Goal: Information Seeking & Learning: Learn about a topic

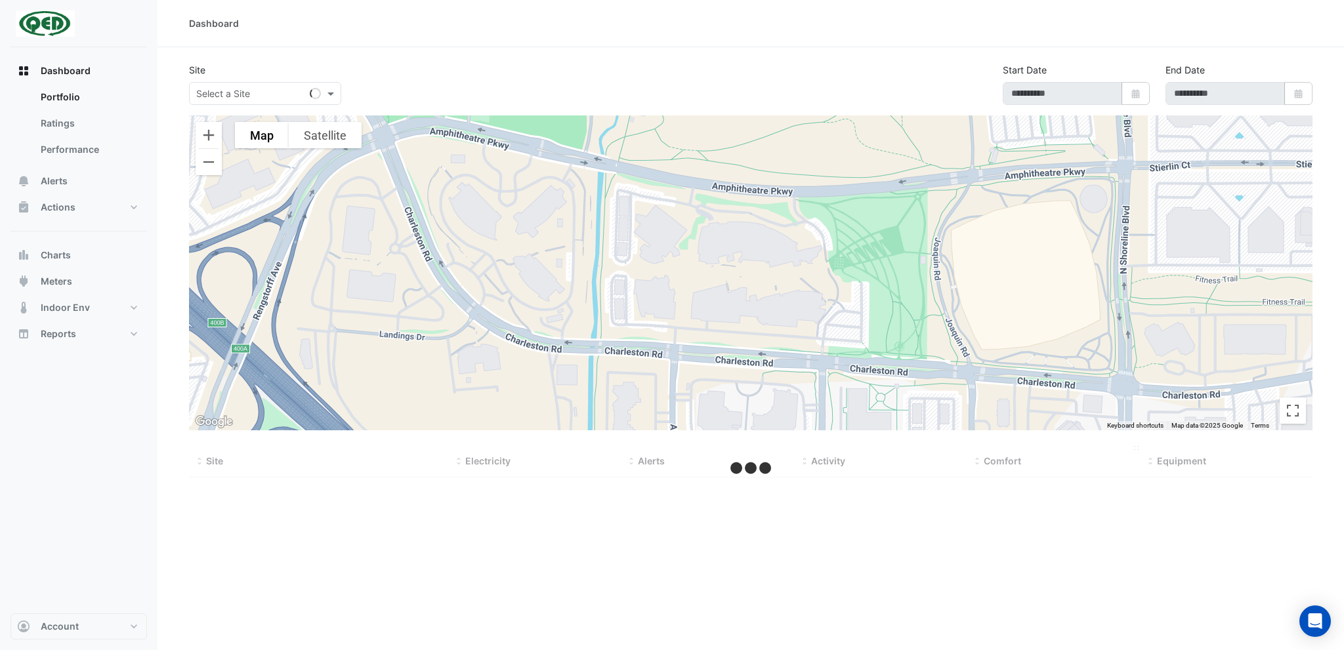
type input "**********"
select select "***"
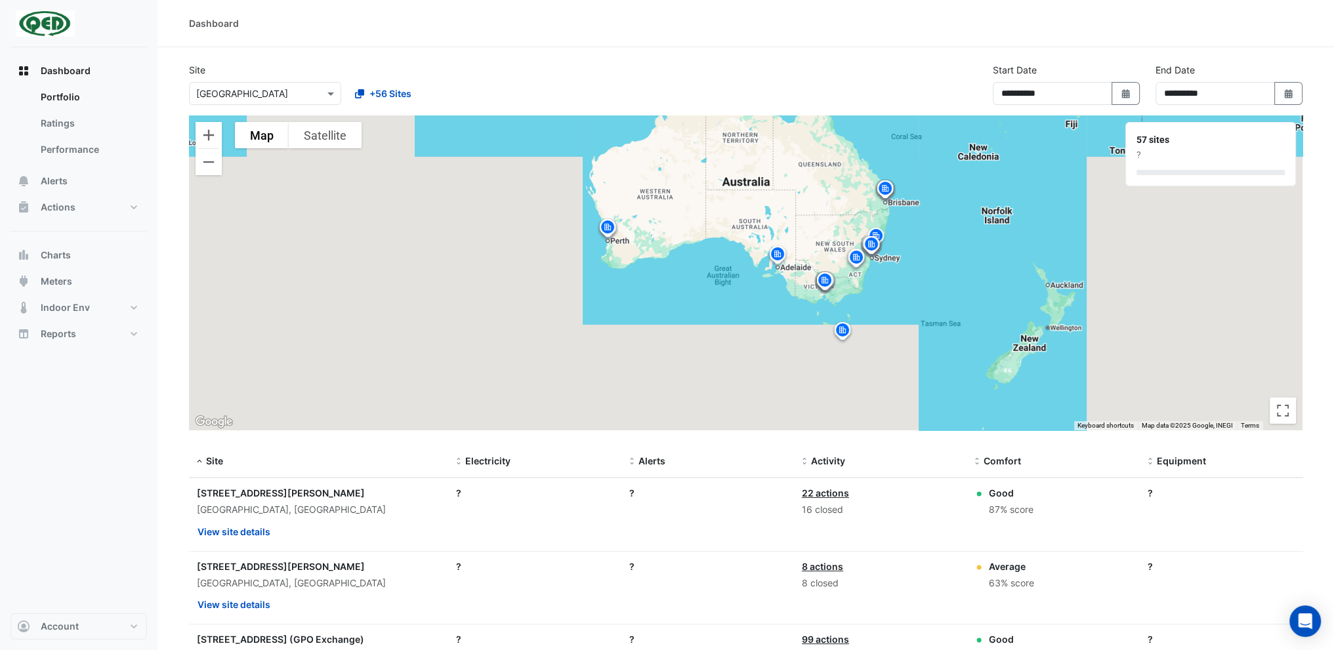
click at [323, 91] on div at bounding box center [265, 93] width 151 height 15
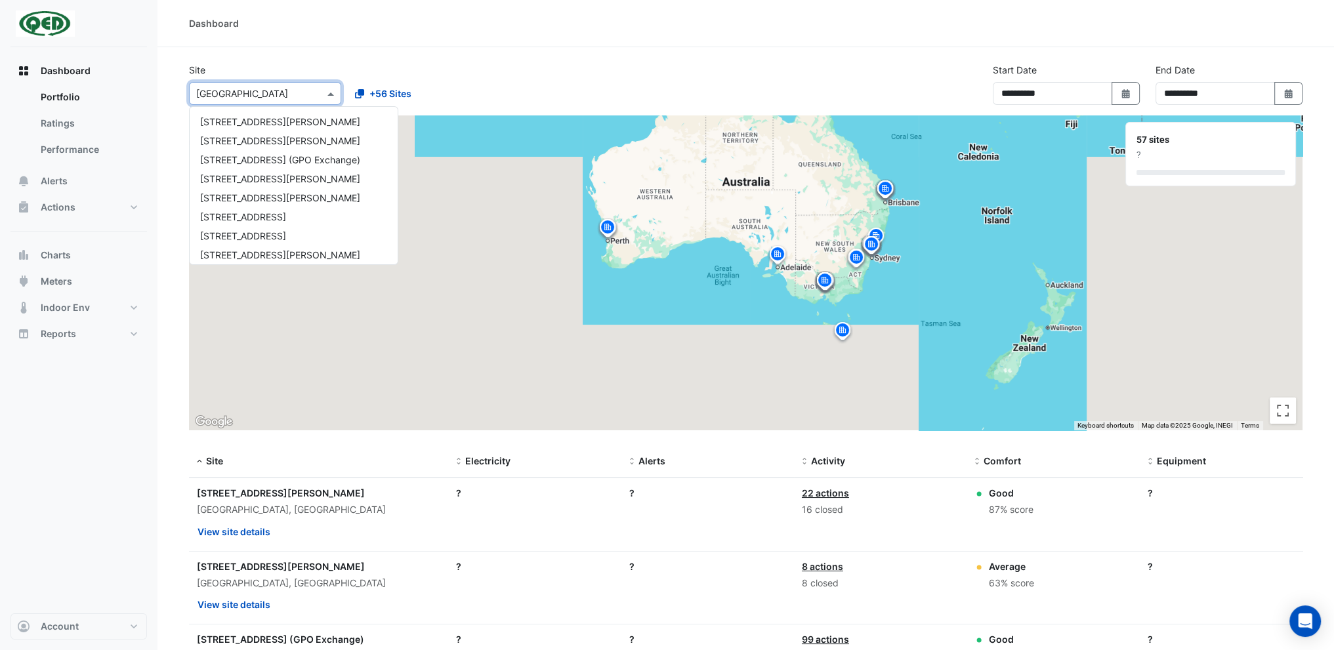
scroll to position [937, 0]
click at [289, 94] on input "text" at bounding box center [252, 94] width 112 height 14
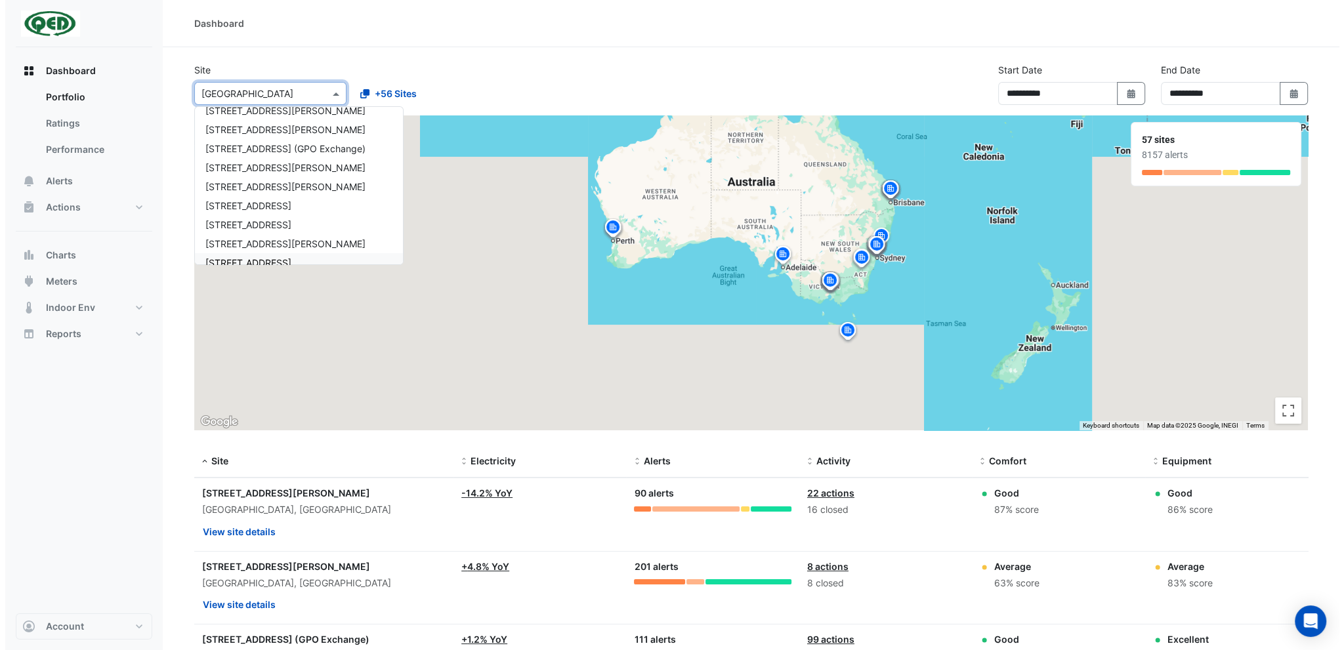
scroll to position [0, 0]
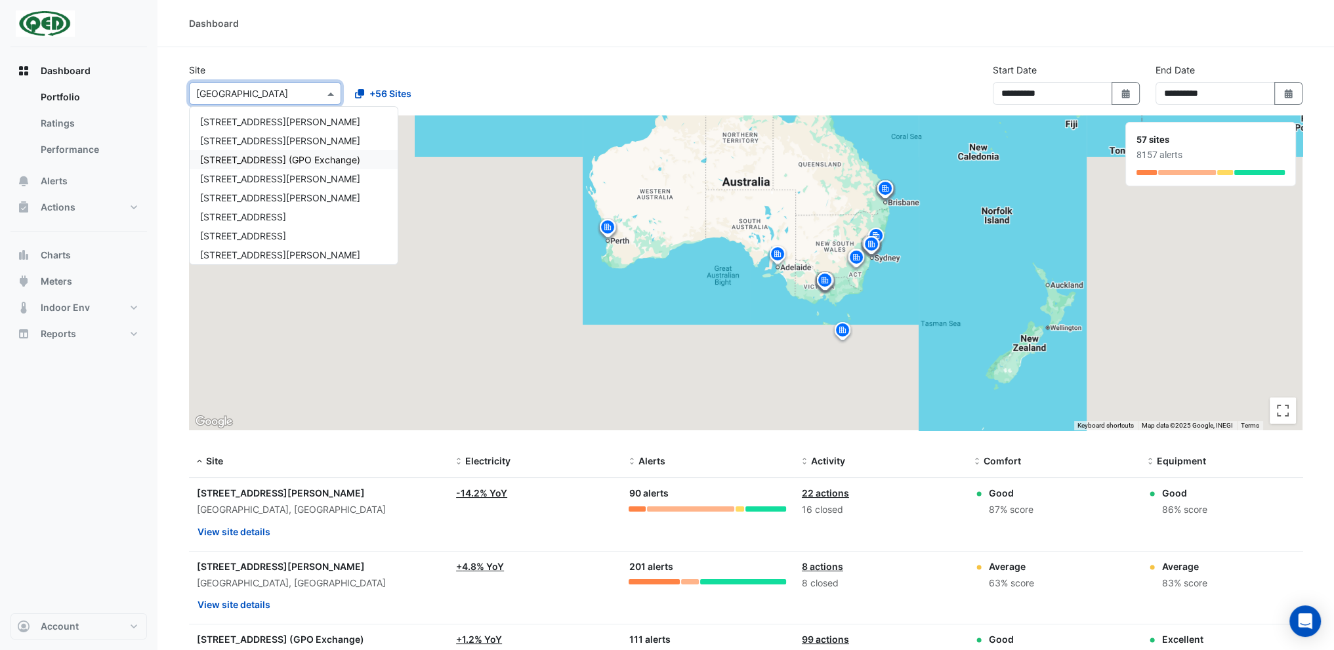
click at [889, 190] on img at bounding box center [885, 190] width 21 height 23
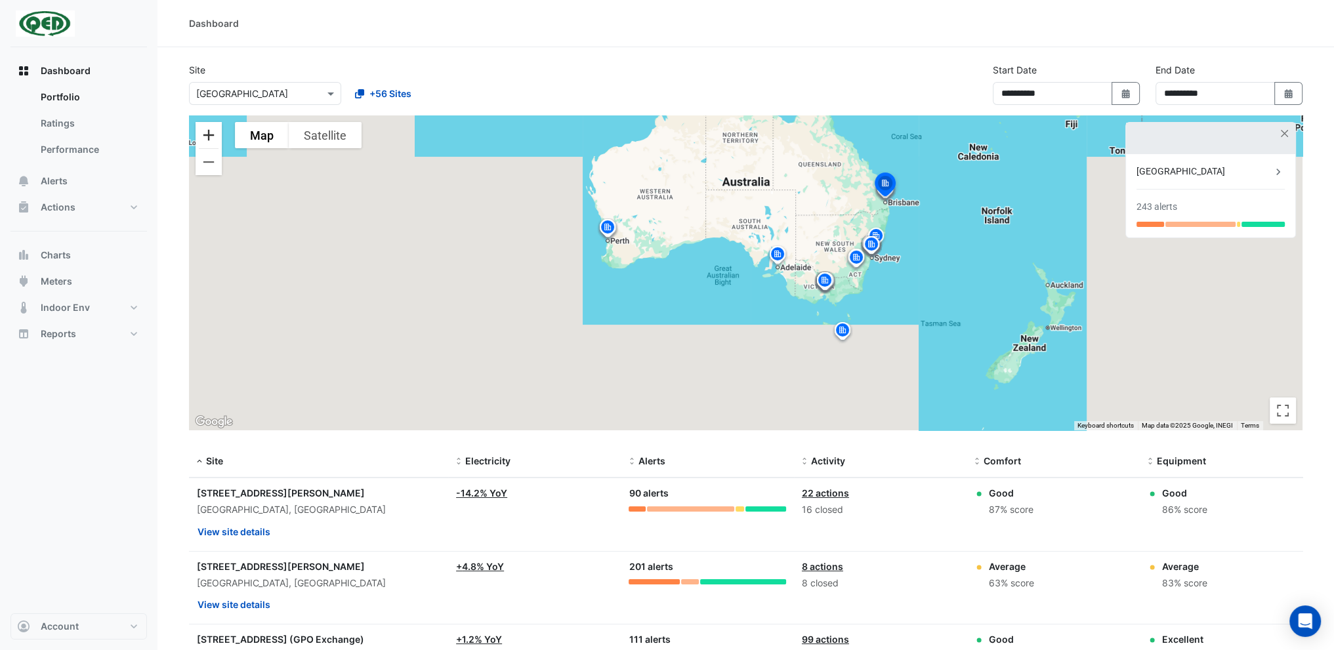
click at [205, 138] on button "Zoom in" at bounding box center [209, 135] width 26 height 26
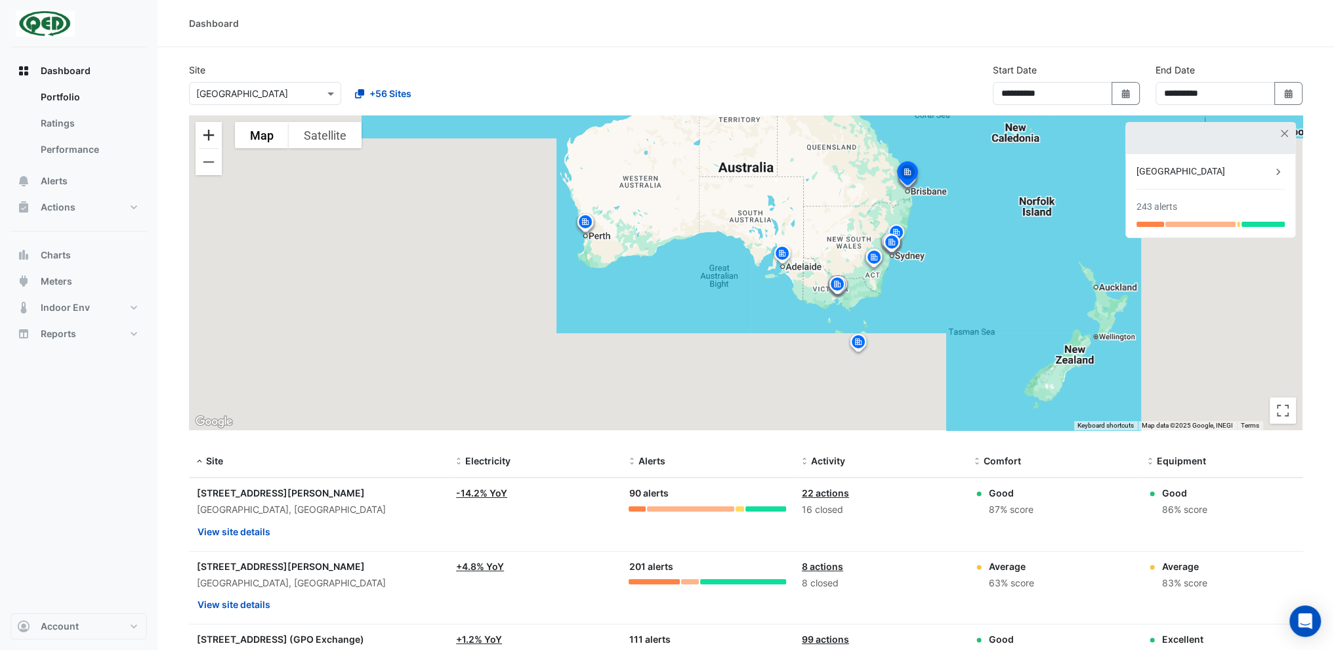
click at [205, 138] on button "Zoom in" at bounding box center [209, 135] width 26 height 26
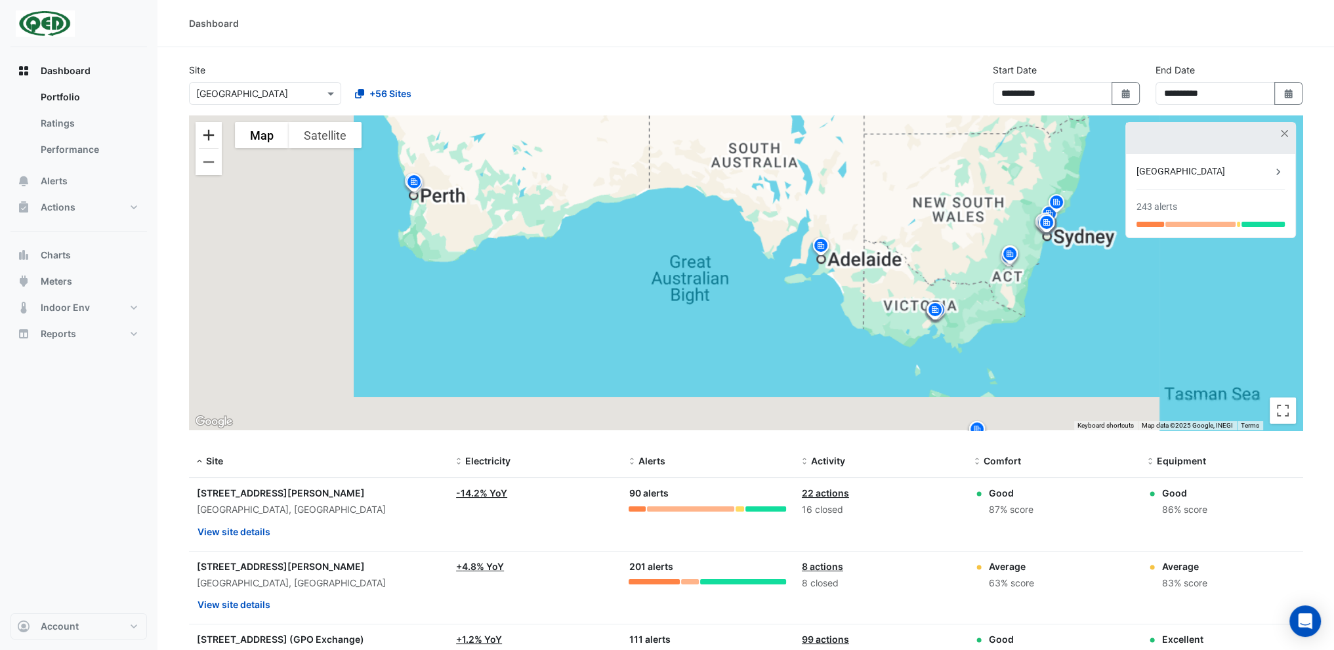
click at [206, 138] on button "Zoom in" at bounding box center [209, 135] width 26 height 26
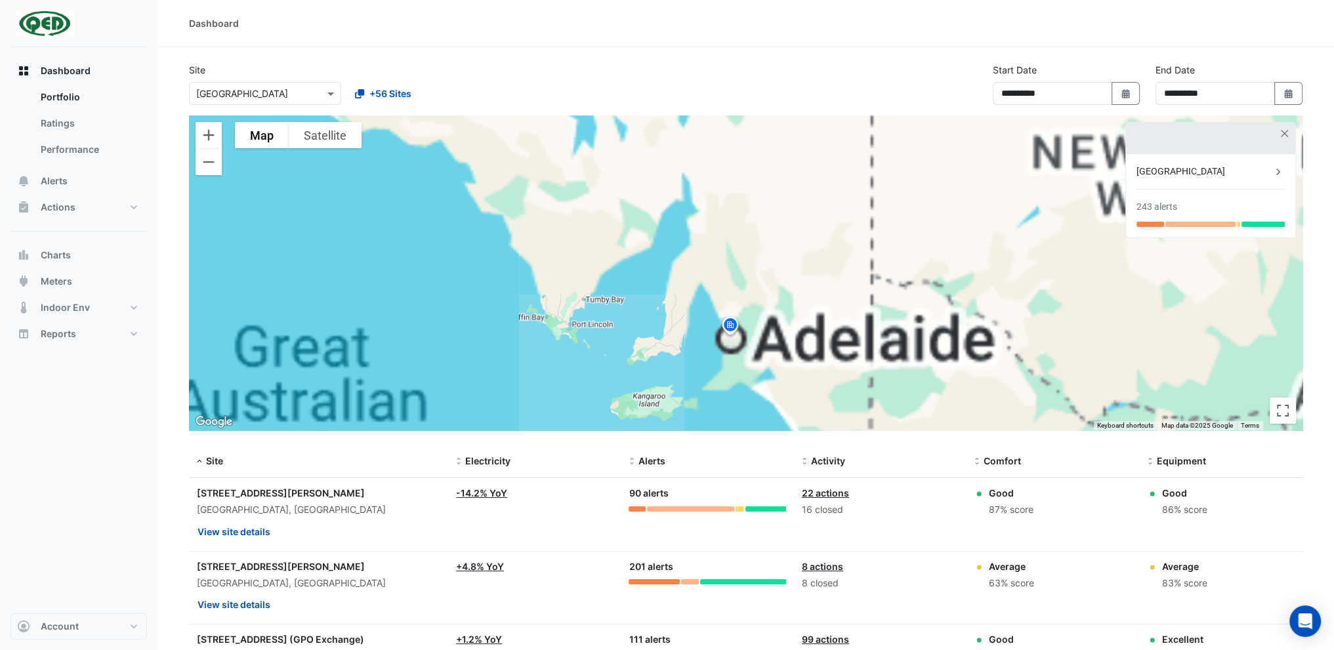
drag, startPoint x: 927, startPoint y: 203, endPoint x: 360, endPoint y: 415, distance: 604.9
click at [378, 406] on div "To activate drag with keyboard, press Alt + Enter. Once in keyboard drag state,…" at bounding box center [746, 272] width 1114 height 315
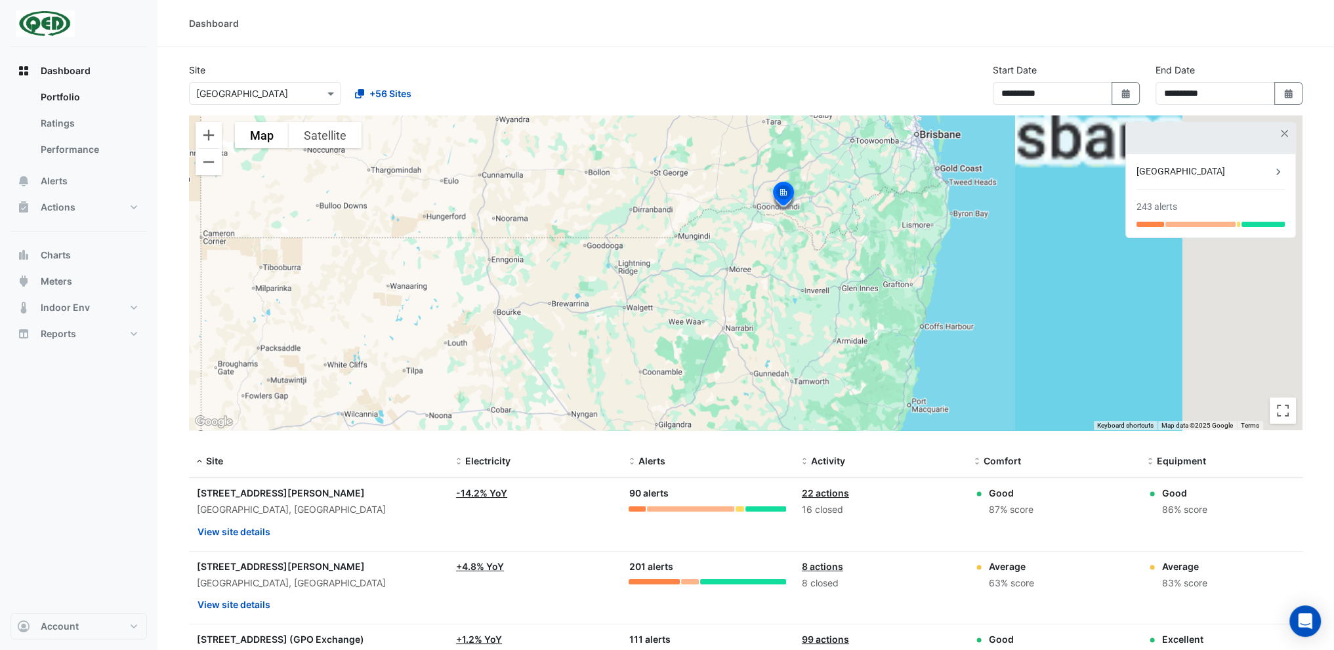
drag, startPoint x: 798, startPoint y: 354, endPoint x: 789, endPoint y: 364, distance: 13.5
click at [791, 364] on div "To activate drag with keyboard, press Alt + Enter. Once in keyboard drag state,…" at bounding box center [746, 272] width 1114 height 315
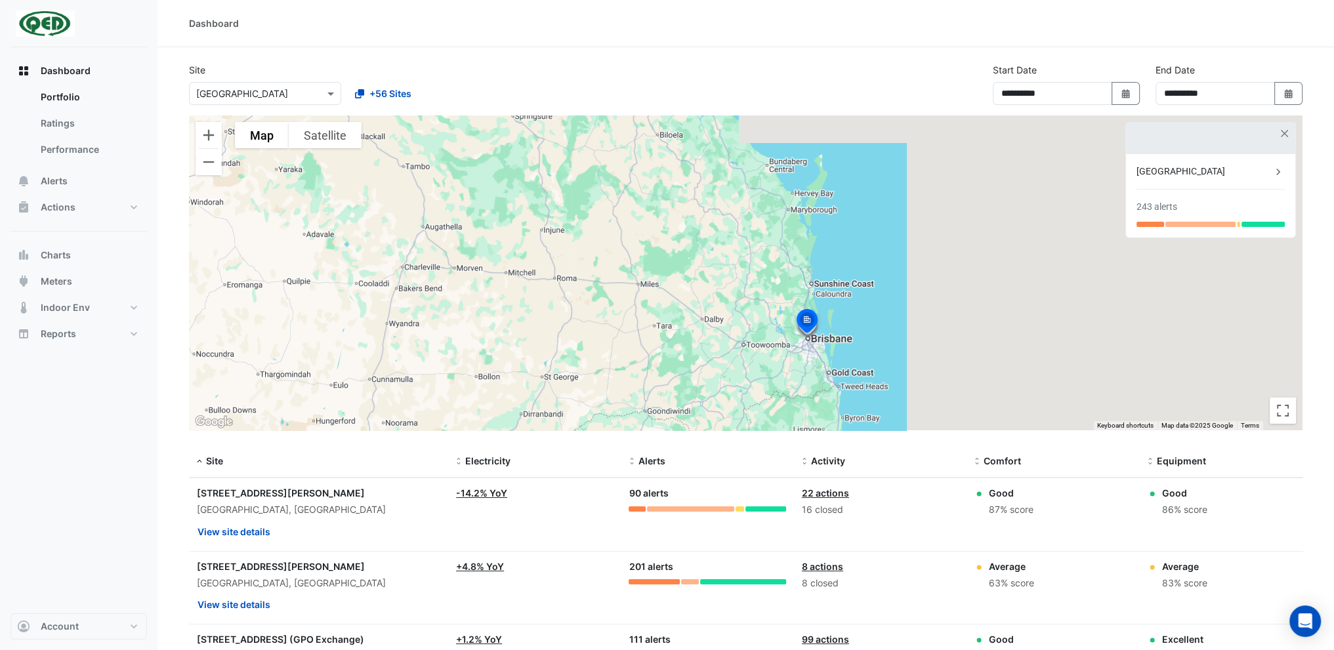
click at [803, 322] on img at bounding box center [807, 322] width 29 height 31
click at [1185, 178] on div "[GEOGRAPHIC_DATA]" at bounding box center [1203, 172] width 135 height 14
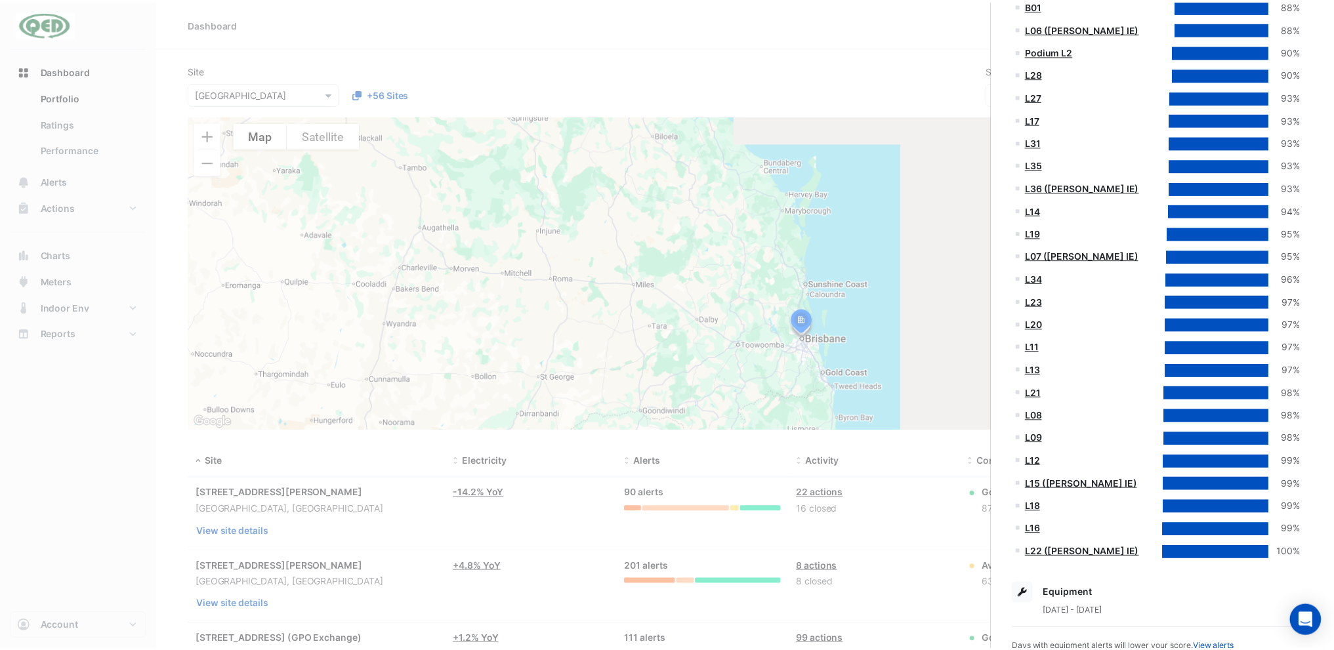
scroll to position [570, 0]
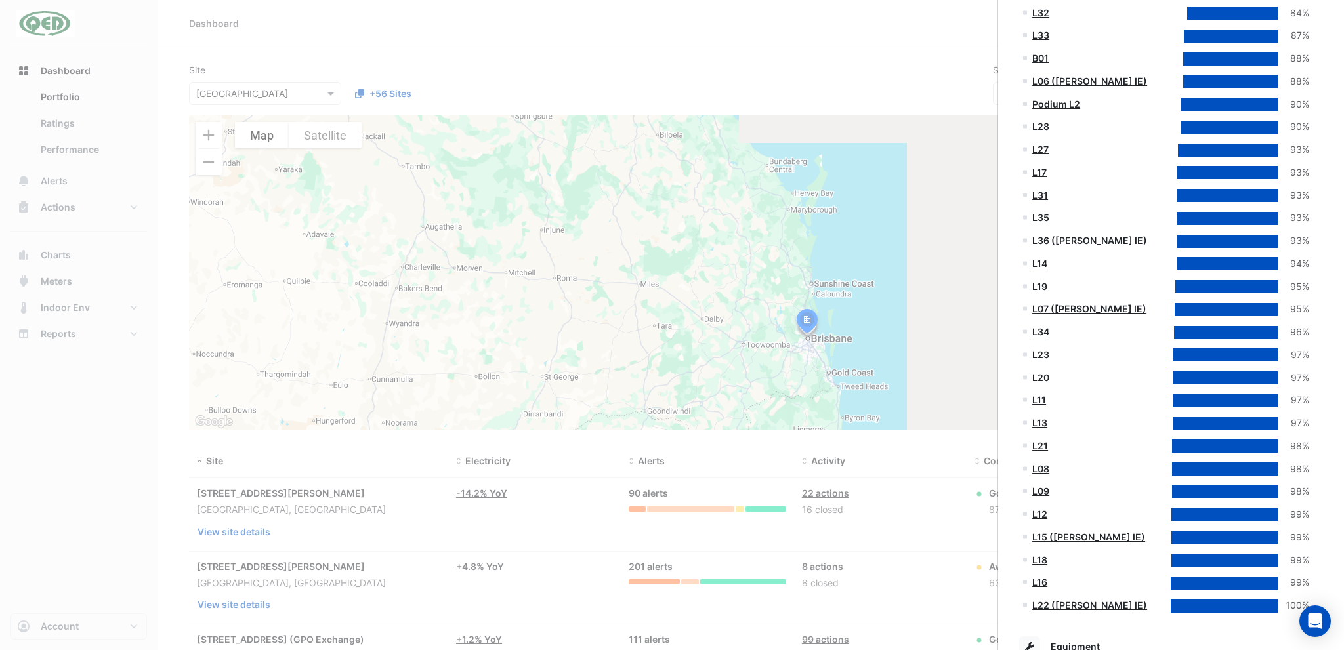
click at [1026, 238] on icon at bounding box center [1025, 240] width 4 height 4
click at [1060, 236] on link "L36 ([PERSON_NAME] IE)" at bounding box center [1089, 240] width 115 height 11
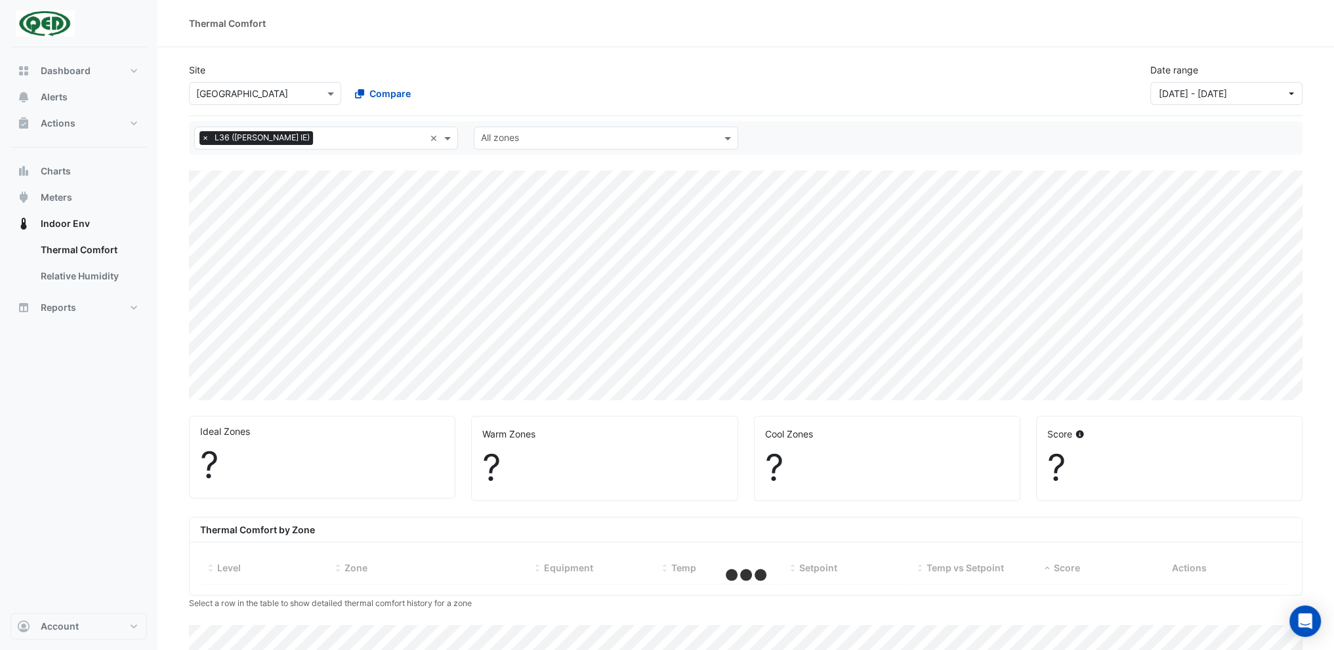
select select "***"
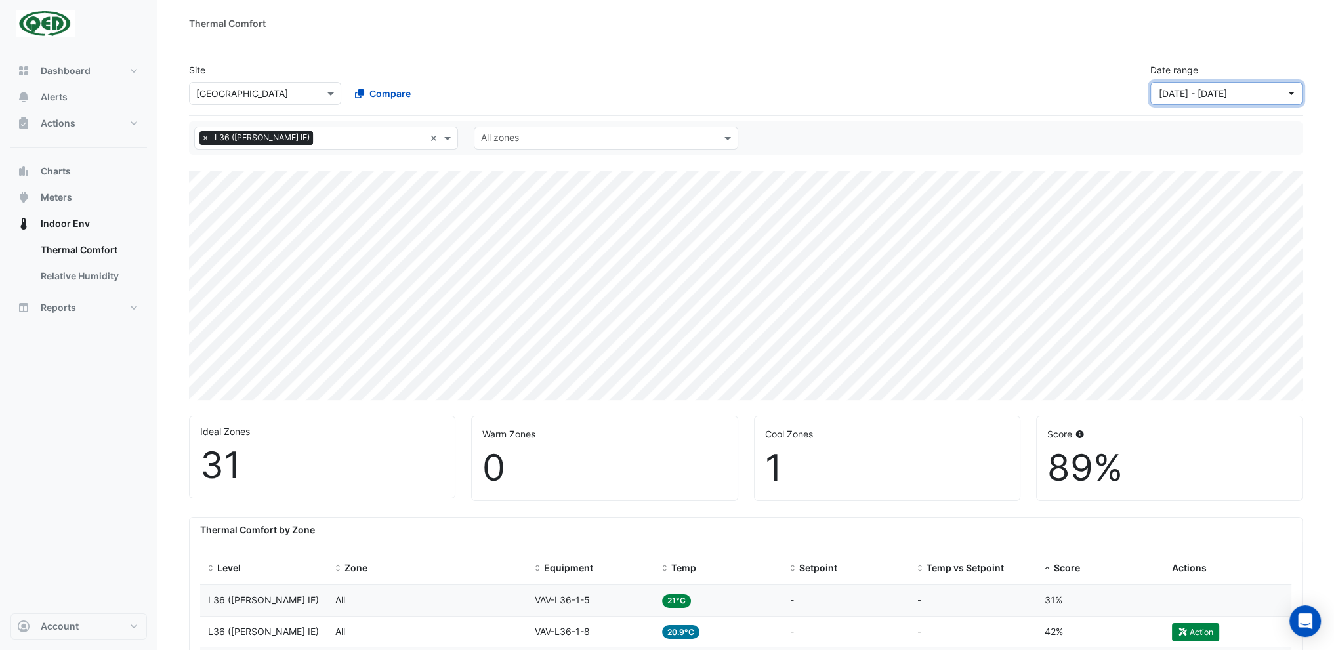
click at [1280, 93] on span "[DATE] - [DATE]" at bounding box center [1222, 94] width 127 height 14
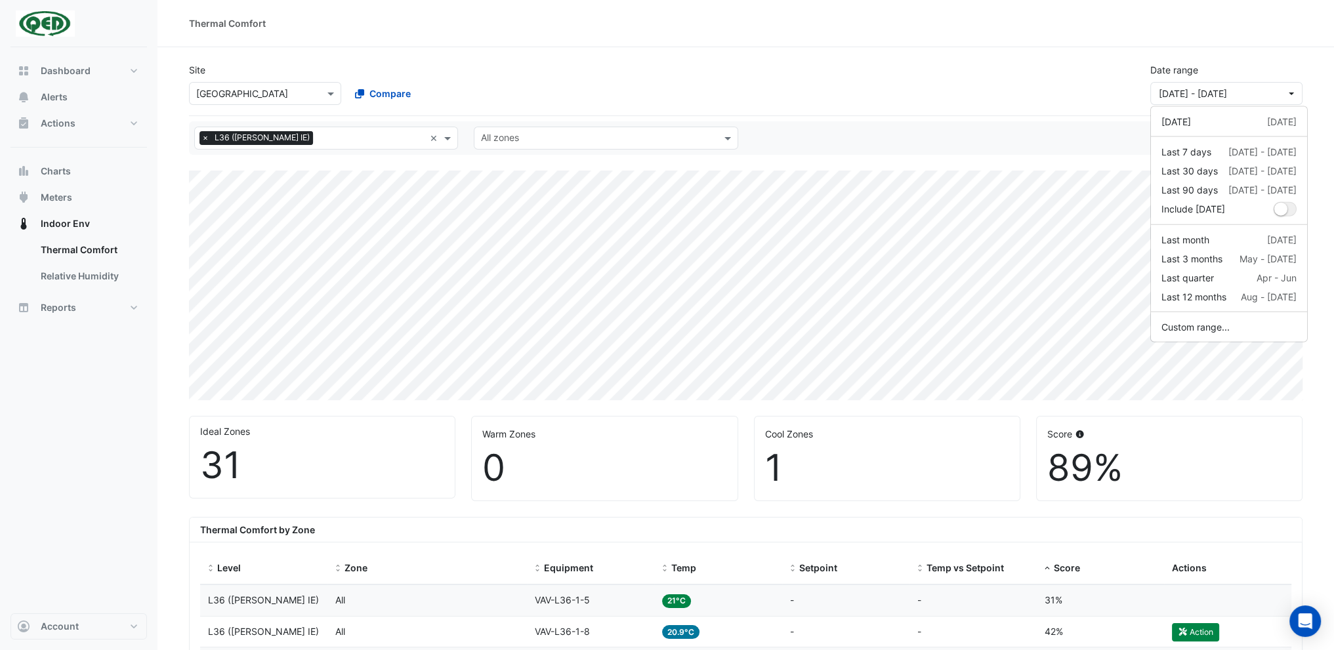
click at [520, 83] on div "Site Select a Site × [GEOGRAPHIC_DATA] Compare Date range [DATE] - [DATE]" at bounding box center [745, 78] width 1129 height 52
click at [570, 136] on input "text" at bounding box center [598, 140] width 234 height 14
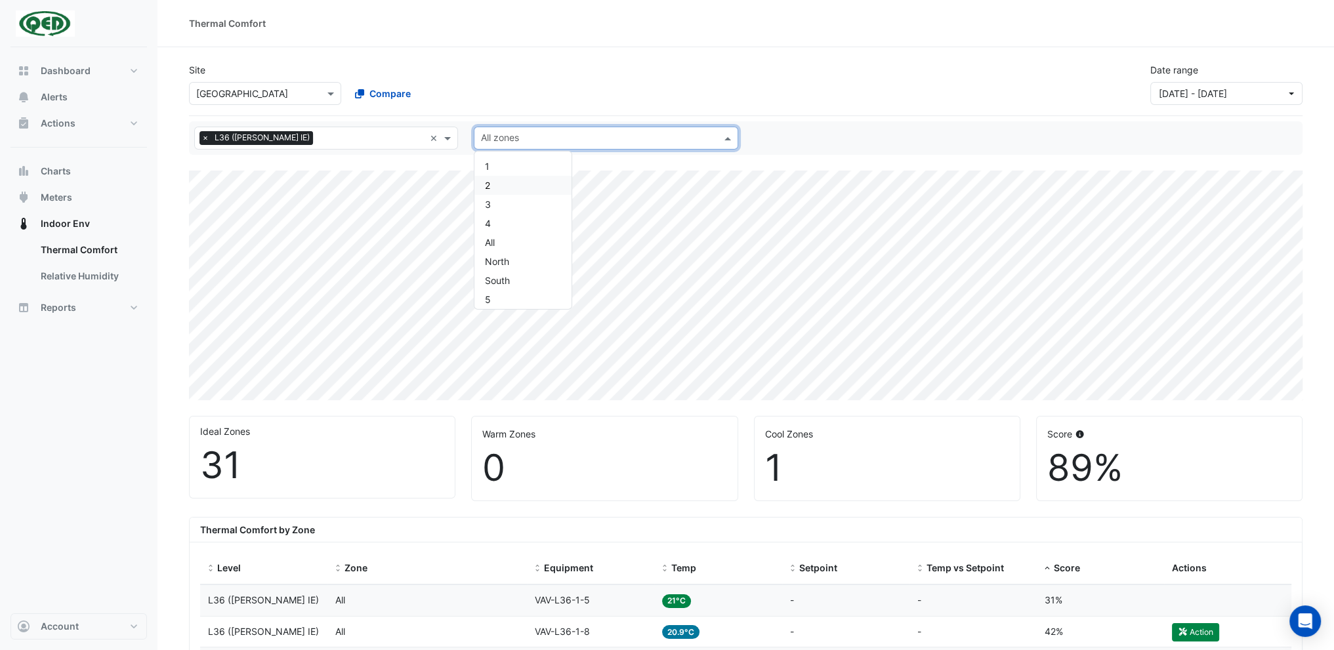
click at [685, 73] on div "Site Select a Site × [GEOGRAPHIC_DATA] Compare Date range [DATE] - [DATE]" at bounding box center [745, 78] width 1129 height 52
click at [634, 140] on input "text" at bounding box center [598, 140] width 234 height 14
click at [514, 233] on div "All" at bounding box center [522, 242] width 97 height 19
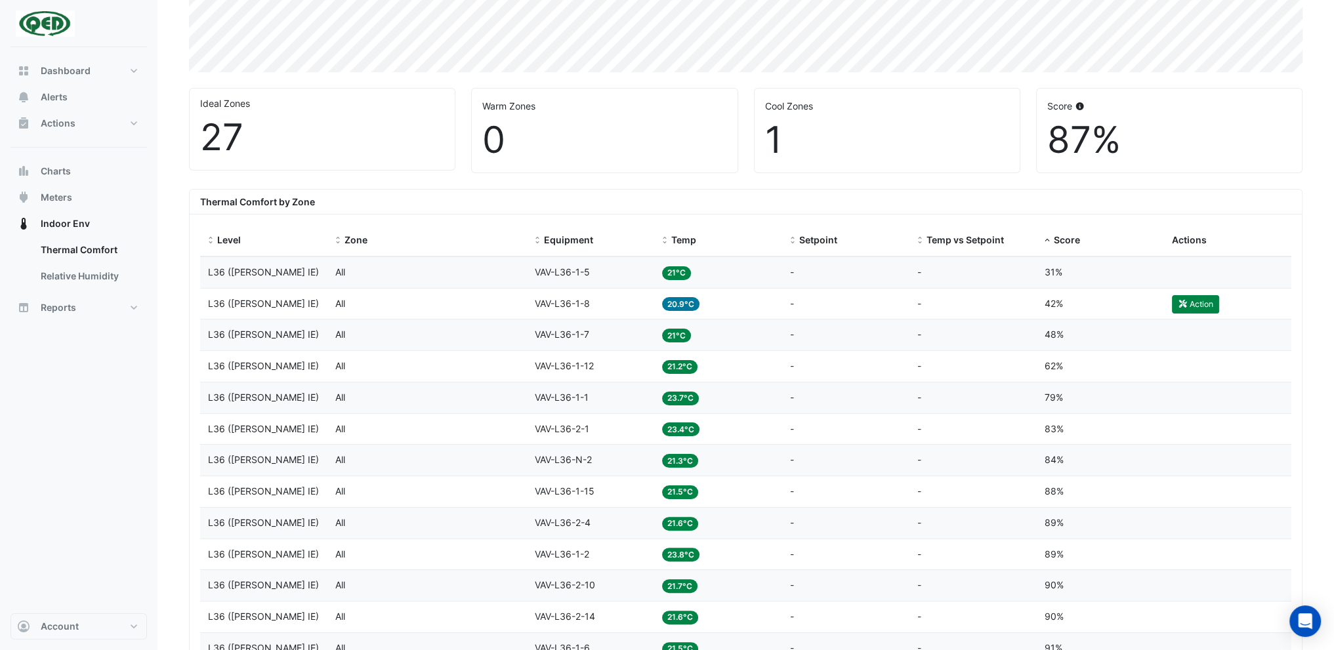
scroll to position [394, 0]
